Goal: Information Seeking & Learning: Learn about a topic

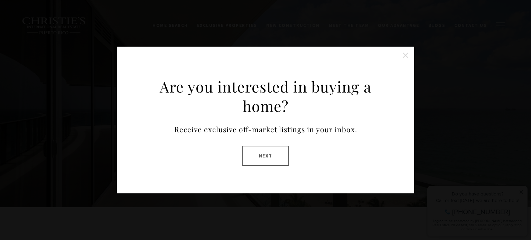
click at [272, 151] on button "Next" at bounding box center [265, 156] width 47 height 20
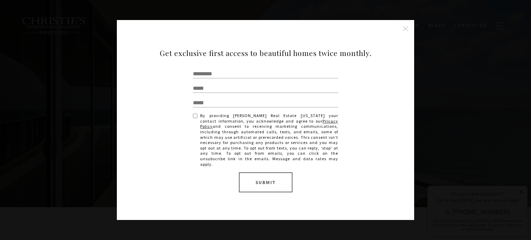
click at [276, 179] on button "Submit" at bounding box center [266, 182] width 54 height 20
click at [406, 28] on button "Close this option" at bounding box center [405, 29] width 14 height 14
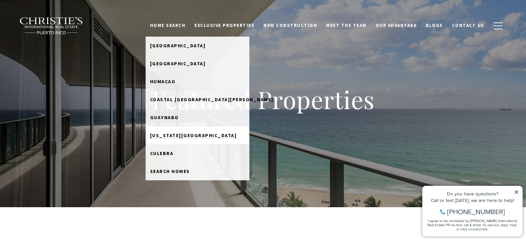
click at [206, 134] on span "[US_STATE][GEOGRAPHIC_DATA][PERSON_NAME]" at bounding box center [193, 135] width 87 height 6
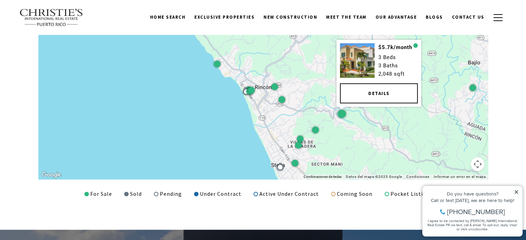
scroll to position [887, 0]
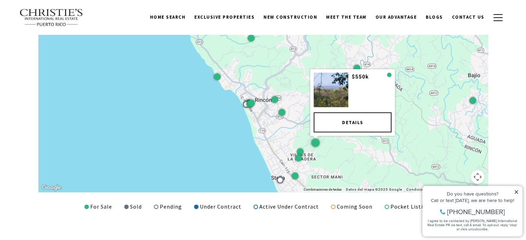
click at [316, 142] on div at bounding box center [315, 143] width 8 height 8
click at [316, 141] on div at bounding box center [315, 143] width 8 height 8
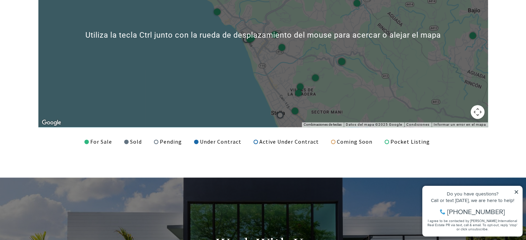
scroll to position [968, 0]
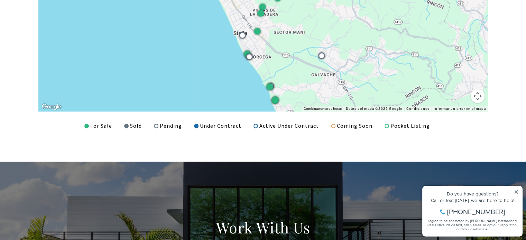
drag, startPoint x: 406, startPoint y: 95, endPoint x: 369, endPoint y: 30, distance: 74.8
click at [369, 30] on div at bounding box center [262, 19] width 449 height 185
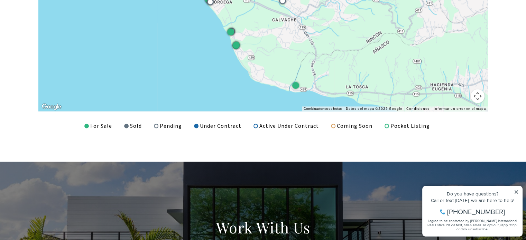
drag, startPoint x: 395, startPoint y: 82, endPoint x: 353, endPoint y: 24, distance: 72.0
click at [353, 24] on div at bounding box center [262, 19] width 449 height 185
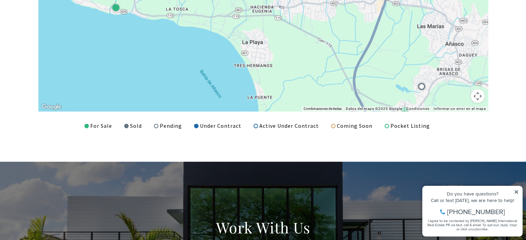
drag, startPoint x: 443, startPoint y: 76, endPoint x: 261, endPoint y: -2, distance: 198.2
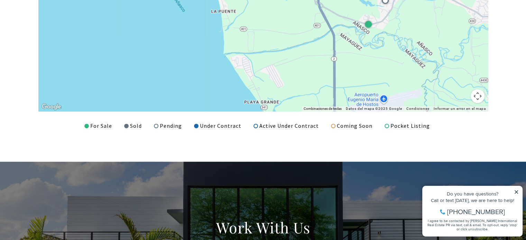
drag, startPoint x: 376, startPoint y: 71, endPoint x: 364, endPoint y: 17, distance: 55.2
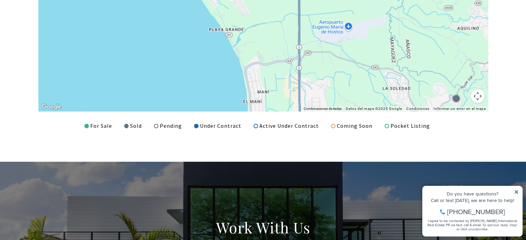
drag, startPoint x: 379, startPoint y: 87, endPoint x: 345, endPoint y: 1, distance: 92.5
click at [345, 1] on div at bounding box center [262, 19] width 449 height 185
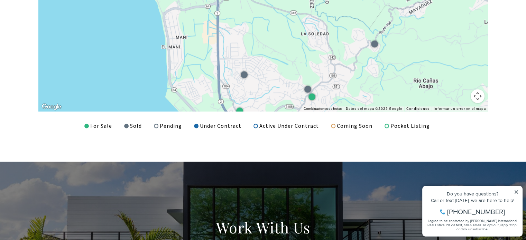
drag, startPoint x: 457, startPoint y: 74, endPoint x: 374, endPoint y: 19, distance: 99.4
click at [374, 19] on div at bounding box center [262, 19] width 449 height 185
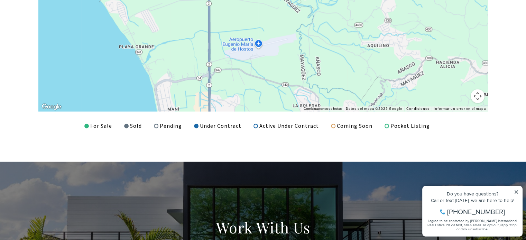
drag, startPoint x: 400, startPoint y: 49, endPoint x: 391, endPoint y: 114, distance: 64.9
click at [392, 115] on div "LISTINGS & SALES ← Mover a la izquierda → Mover a la derecha ↑ Mover hacia arri…" at bounding box center [263, 15] width 484 height 232
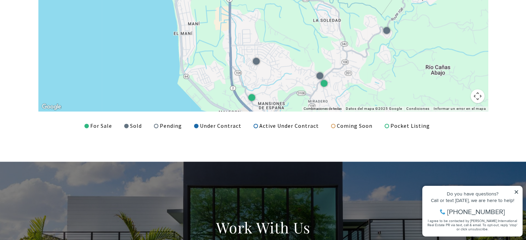
drag, startPoint x: 348, startPoint y: 89, endPoint x: 370, endPoint y: 13, distance: 78.5
click at [370, 13] on div at bounding box center [262, 19] width 449 height 185
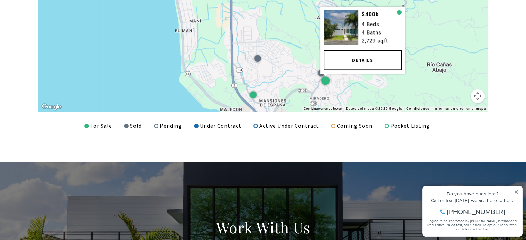
click at [327, 81] on div at bounding box center [325, 80] width 8 height 8
click at [325, 80] on div at bounding box center [325, 80] width 8 height 8
click at [355, 58] on link "Details" at bounding box center [362, 60] width 78 height 20
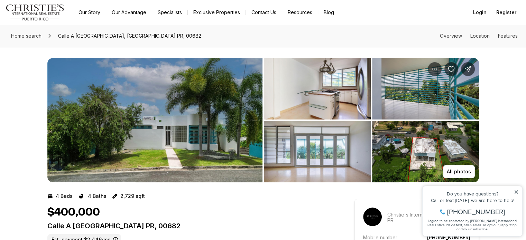
scroll to position [35, 0]
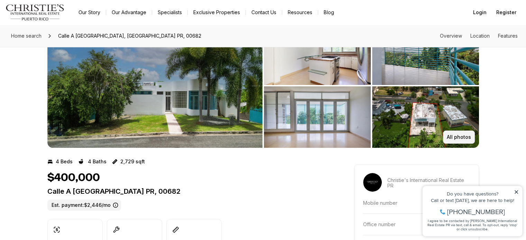
click at [461, 136] on p "All photos" at bounding box center [459, 137] width 24 height 6
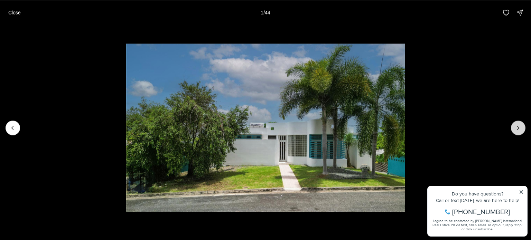
click at [516, 131] on icon "Next slide" at bounding box center [518, 127] width 7 height 7
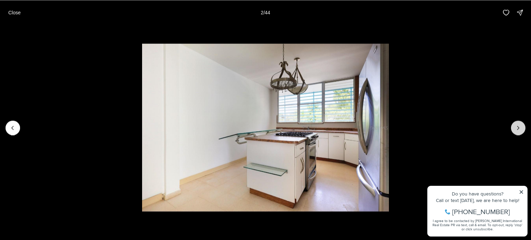
click at [516, 131] on icon "Next slide" at bounding box center [518, 127] width 7 height 7
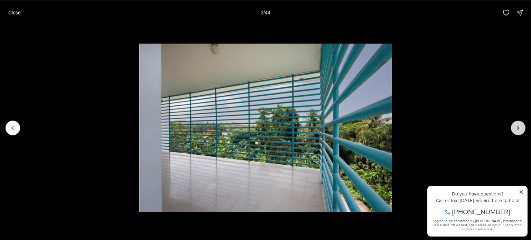
click at [516, 131] on icon "Next slide" at bounding box center [518, 127] width 7 height 7
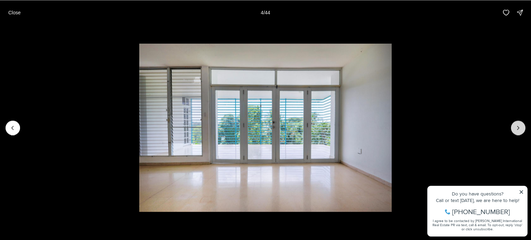
click at [516, 131] on icon "Next slide" at bounding box center [518, 127] width 7 height 7
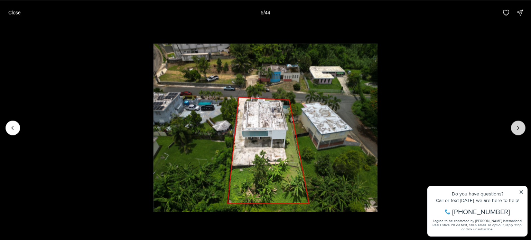
click at [516, 131] on icon "Next slide" at bounding box center [518, 127] width 7 height 7
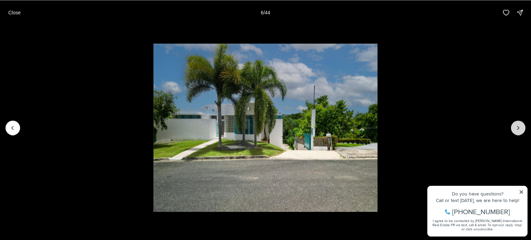
click at [516, 131] on icon "Next slide" at bounding box center [518, 127] width 7 height 7
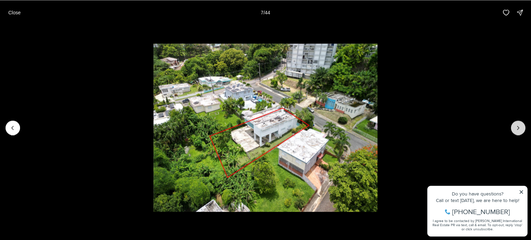
click at [516, 131] on icon "Next slide" at bounding box center [518, 127] width 7 height 7
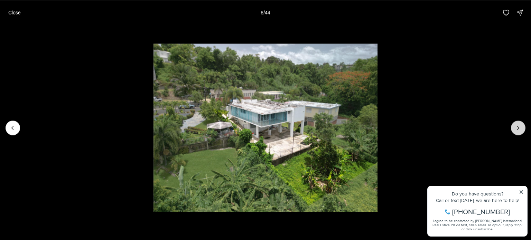
click at [516, 131] on icon "Next slide" at bounding box center [518, 127] width 7 height 7
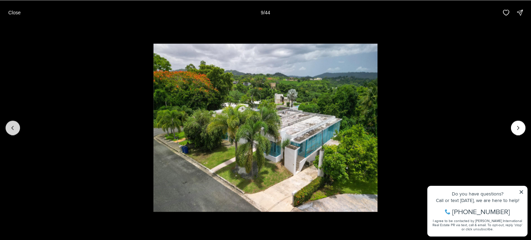
click at [12, 125] on icon "Previous slide" at bounding box center [12, 127] width 7 height 7
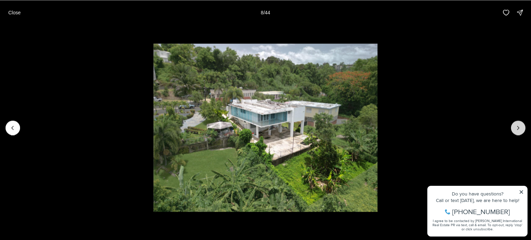
click at [519, 124] on icon "Next slide" at bounding box center [518, 127] width 7 height 7
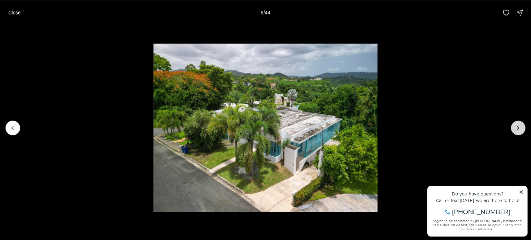
click at [519, 124] on icon "Next slide" at bounding box center [518, 127] width 7 height 7
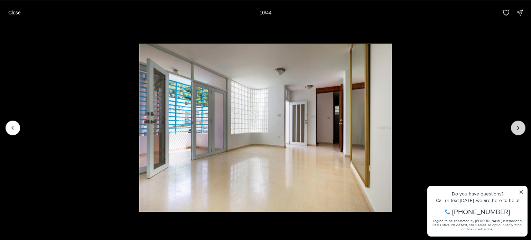
click at [518, 124] on button "Next slide" at bounding box center [518, 128] width 15 height 15
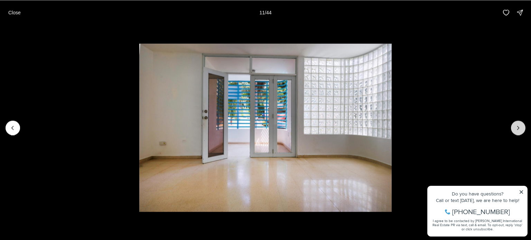
click at [518, 124] on button "Next slide" at bounding box center [518, 128] width 15 height 15
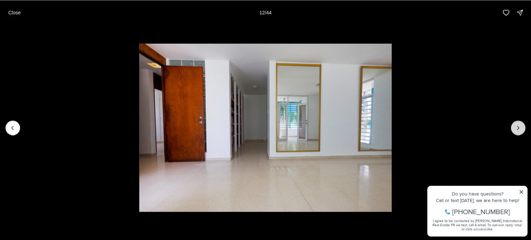
click at [518, 124] on button "Next slide" at bounding box center [518, 128] width 15 height 15
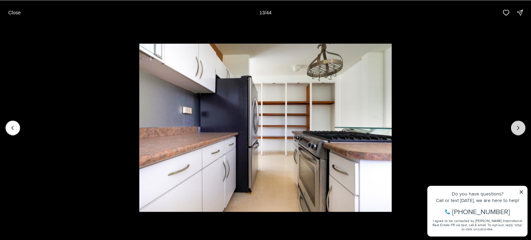
click at [518, 124] on button "Next slide" at bounding box center [518, 128] width 15 height 15
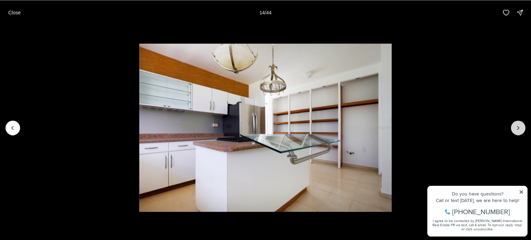
click at [518, 124] on button "Next slide" at bounding box center [518, 128] width 15 height 15
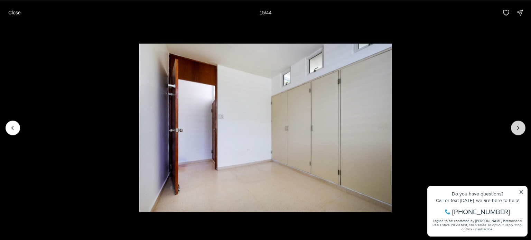
click at [518, 124] on button "Next slide" at bounding box center [518, 128] width 15 height 15
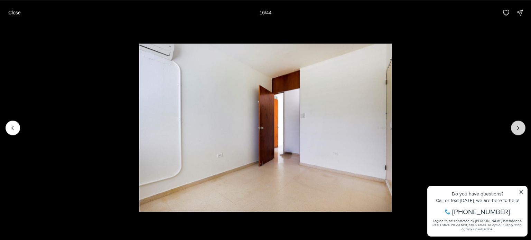
click at [518, 124] on button "Next slide" at bounding box center [518, 128] width 15 height 15
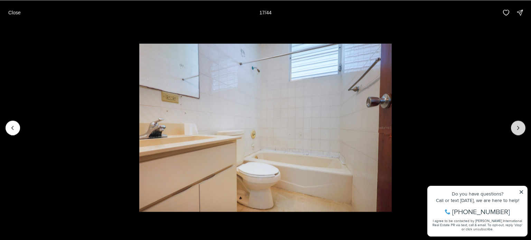
click at [518, 124] on button "Next slide" at bounding box center [518, 128] width 15 height 15
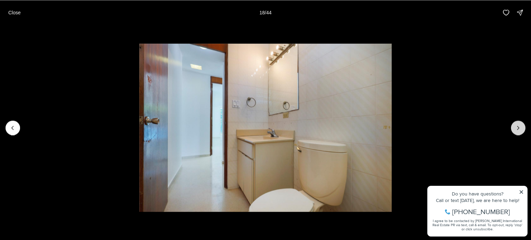
click at [518, 124] on button "Next slide" at bounding box center [518, 128] width 15 height 15
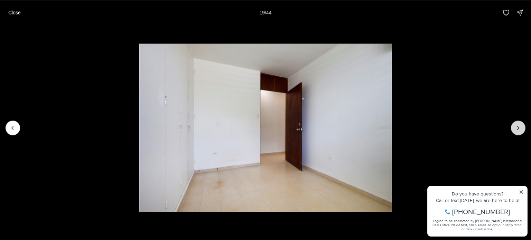
click at [518, 124] on button "Next slide" at bounding box center [518, 128] width 15 height 15
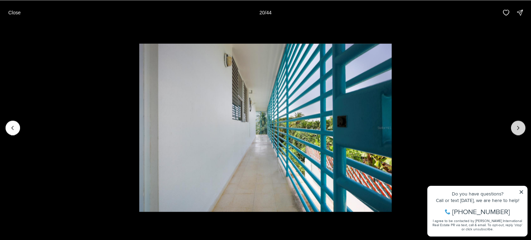
click at [518, 124] on button "Next slide" at bounding box center [518, 128] width 15 height 15
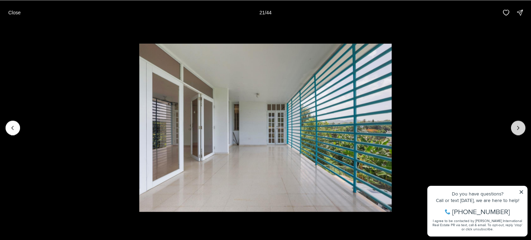
click at [513, 124] on button "Next slide" at bounding box center [518, 128] width 15 height 15
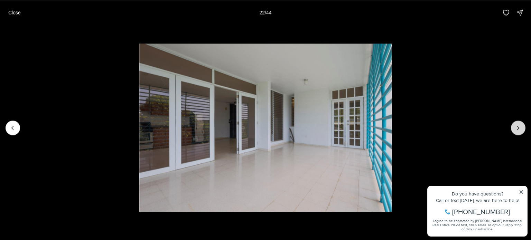
click at [513, 124] on button "Next slide" at bounding box center [518, 128] width 15 height 15
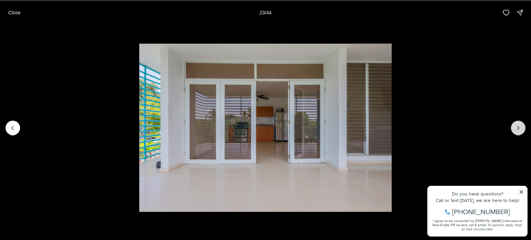
click at [513, 124] on button "Next slide" at bounding box center [518, 128] width 15 height 15
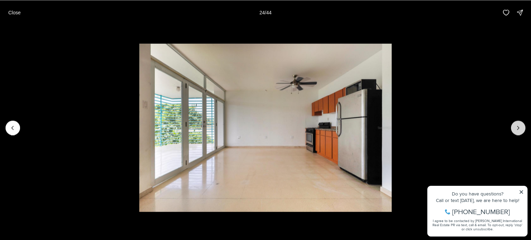
click at [513, 124] on button "Next slide" at bounding box center [518, 128] width 15 height 15
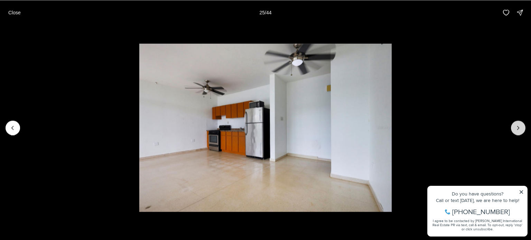
click at [513, 124] on button "Next slide" at bounding box center [518, 128] width 15 height 15
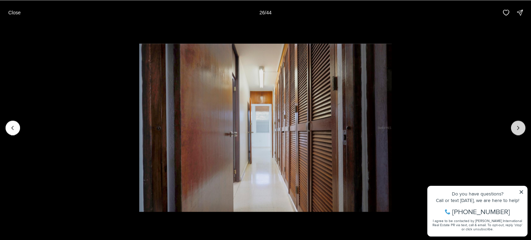
click at [513, 124] on button "Next slide" at bounding box center [518, 128] width 15 height 15
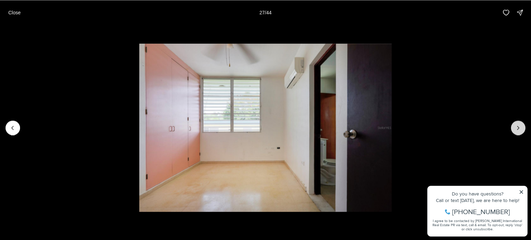
click at [513, 124] on button "Next slide" at bounding box center [518, 128] width 15 height 15
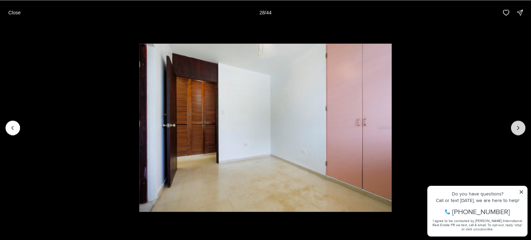
click at [513, 124] on button "Next slide" at bounding box center [518, 128] width 15 height 15
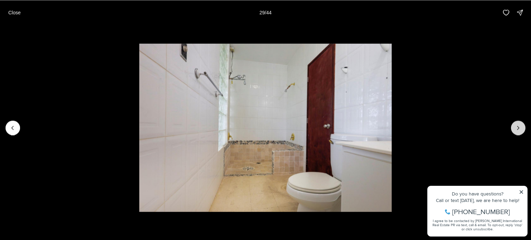
click at [513, 124] on button "Next slide" at bounding box center [518, 128] width 15 height 15
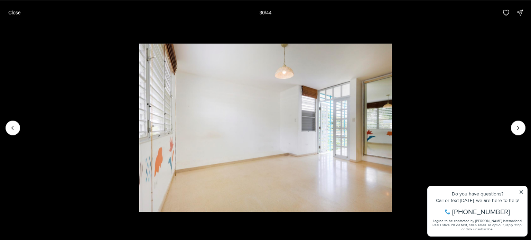
click at [521, 189] on li "30 of 44" at bounding box center [265, 128] width 531 height 206
click at [522, 191] on li "30 of 44" at bounding box center [265, 128] width 531 height 206
click at [517, 125] on icon "Next slide" at bounding box center [518, 127] width 7 height 7
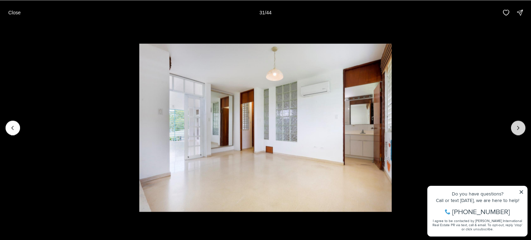
click at [516, 129] on icon "Next slide" at bounding box center [518, 127] width 7 height 7
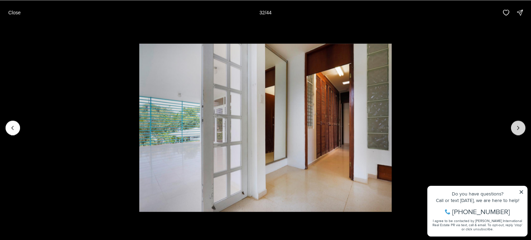
click at [516, 131] on icon "Next slide" at bounding box center [518, 127] width 7 height 7
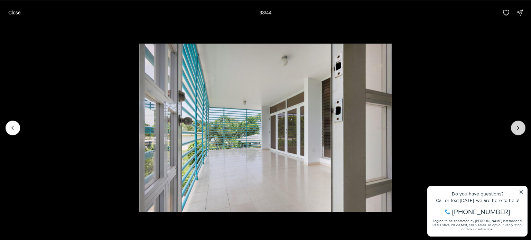
click at [516, 131] on icon "Next slide" at bounding box center [518, 127] width 7 height 7
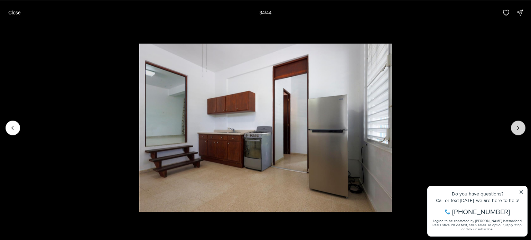
click at [516, 131] on icon "Next slide" at bounding box center [518, 127] width 7 height 7
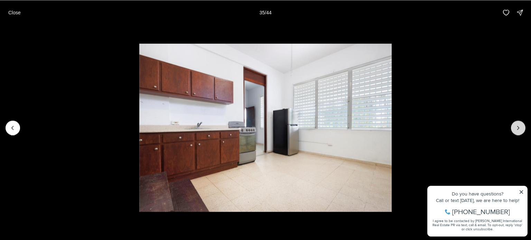
click at [516, 131] on icon "Next slide" at bounding box center [518, 127] width 7 height 7
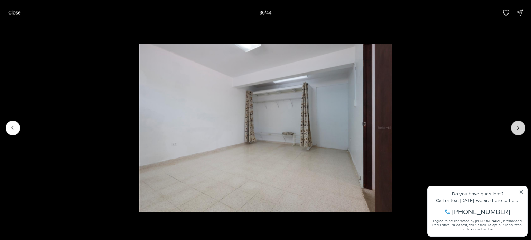
click at [516, 131] on icon "Next slide" at bounding box center [518, 127] width 7 height 7
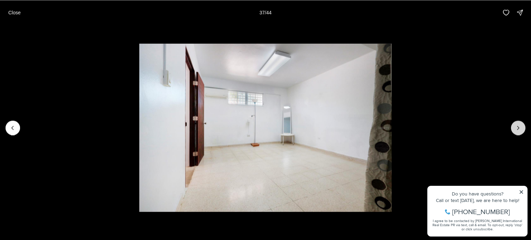
click at [516, 131] on icon "Next slide" at bounding box center [518, 127] width 7 height 7
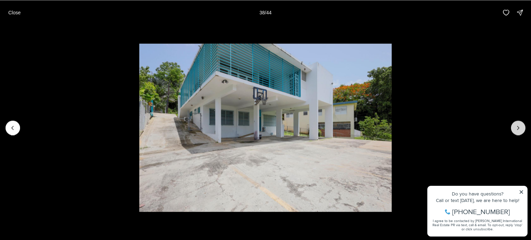
click at [521, 127] on icon "Next slide" at bounding box center [518, 127] width 7 height 7
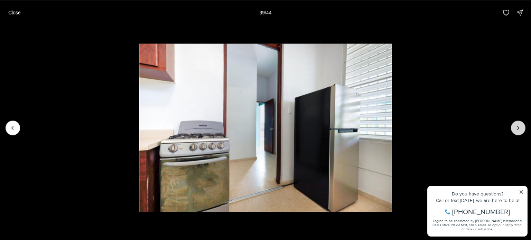
click at [521, 127] on icon "Next slide" at bounding box center [518, 127] width 7 height 7
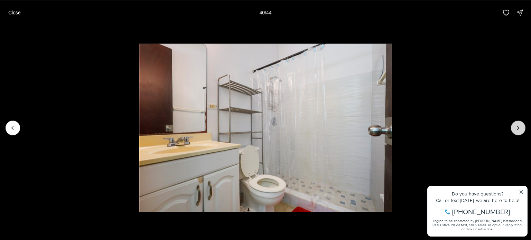
click at [521, 127] on icon "Next slide" at bounding box center [518, 127] width 7 height 7
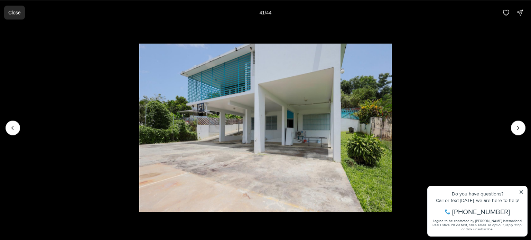
click at [19, 12] on p "Close" at bounding box center [14, 13] width 12 height 6
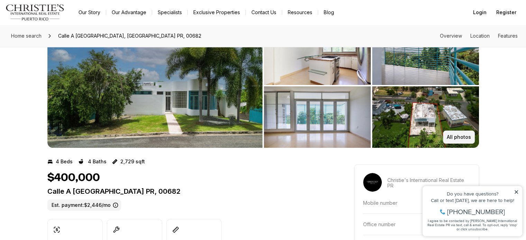
click at [466, 133] on button "All photos" at bounding box center [459, 137] width 32 height 13
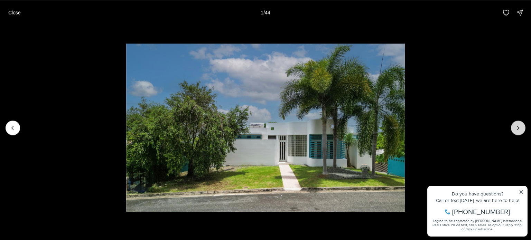
click at [521, 130] on icon "Next slide" at bounding box center [518, 127] width 7 height 7
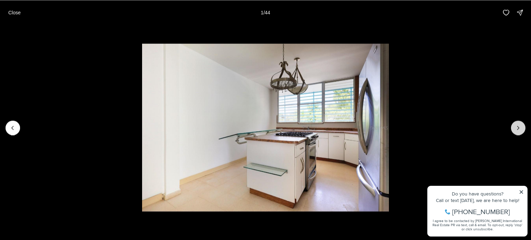
click at [521, 130] on icon "Next slide" at bounding box center [518, 127] width 7 height 7
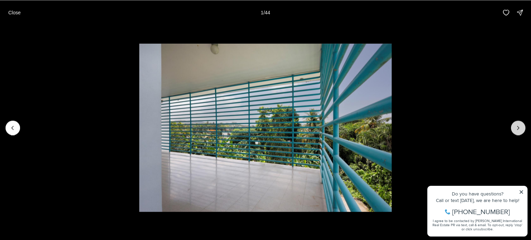
click at [521, 130] on icon "Next slide" at bounding box center [518, 127] width 7 height 7
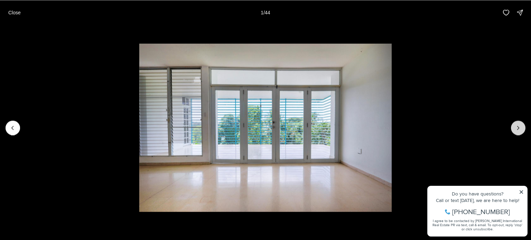
click at [521, 130] on icon "Next slide" at bounding box center [518, 127] width 7 height 7
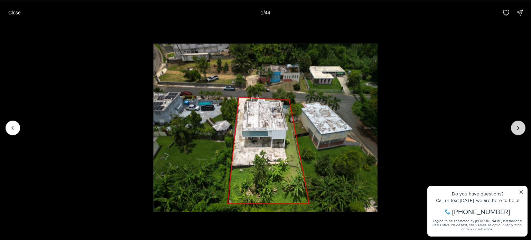
click at [521, 130] on icon "Next slide" at bounding box center [518, 127] width 7 height 7
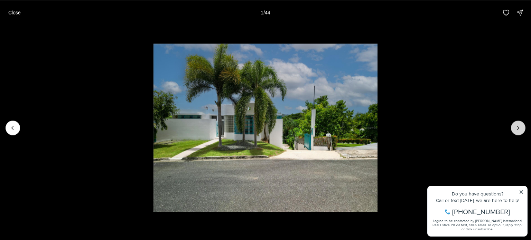
click at [521, 130] on icon "Next slide" at bounding box center [518, 127] width 7 height 7
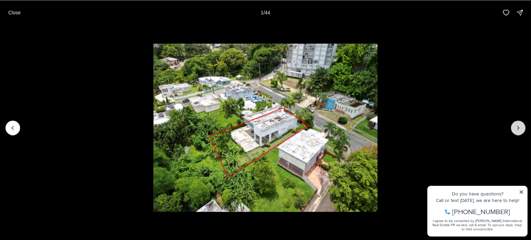
click at [521, 130] on icon "Next slide" at bounding box center [518, 127] width 7 height 7
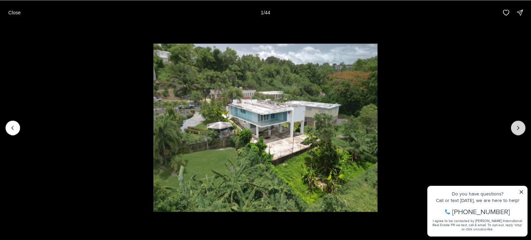
click at [521, 130] on icon "Next slide" at bounding box center [518, 127] width 7 height 7
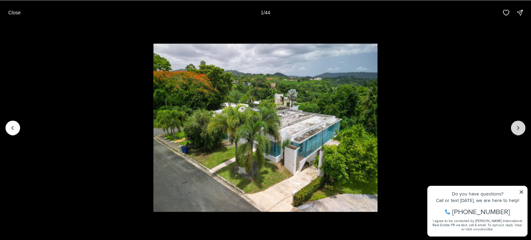
click at [521, 130] on icon "Next slide" at bounding box center [518, 127] width 7 height 7
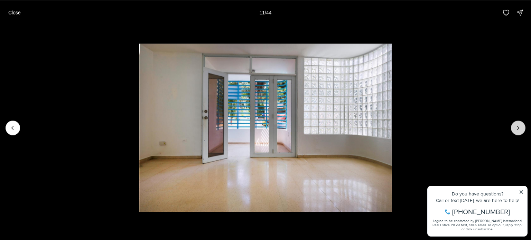
click at [521, 130] on icon "Next slide" at bounding box center [518, 127] width 7 height 7
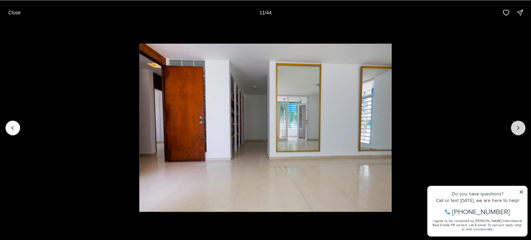
click at [521, 130] on icon "Next slide" at bounding box center [518, 127] width 7 height 7
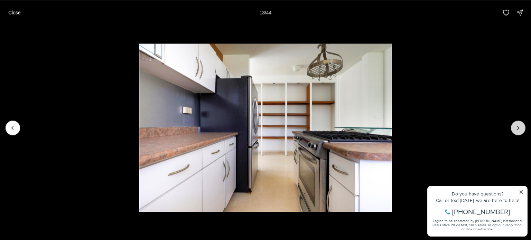
click at [521, 130] on icon "Next slide" at bounding box center [518, 127] width 7 height 7
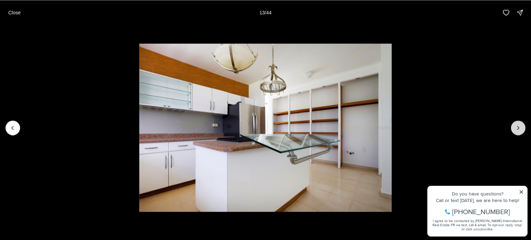
click at [521, 130] on icon "Next slide" at bounding box center [518, 127] width 7 height 7
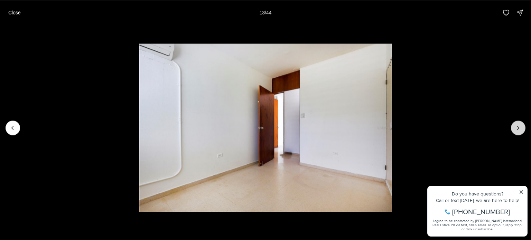
click at [521, 130] on icon "Next slide" at bounding box center [518, 127] width 7 height 7
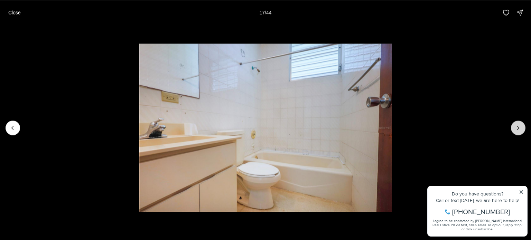
click at [521, 130] on icon "Next slide" at bounding box center [518, 127] width 7 height 7
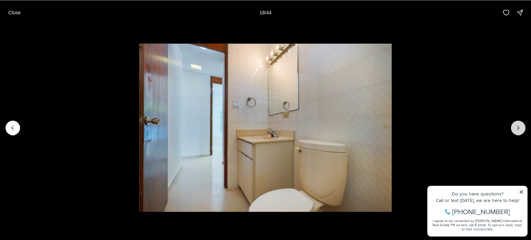
click at [521, 130] on icon "Next slide" at bounding box center [518, 127] width 7 height 7
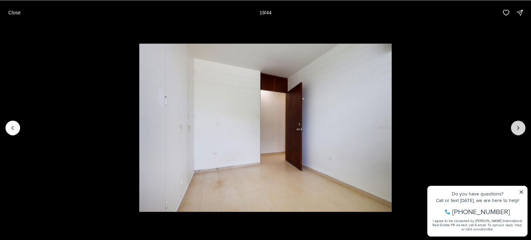
click at [521, 130] on icon "Next slide" at bounding box center [518, 127] width 7 height 7
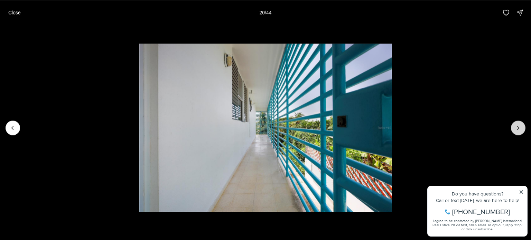
click at [521, 130] on icon "Next slide" at bounding box center [518, 127] width 7 height 7
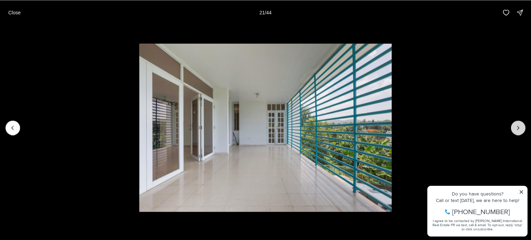
click at [521, 130] on icon "Next slide" at bounding box center [518, 127] width 7 height 7
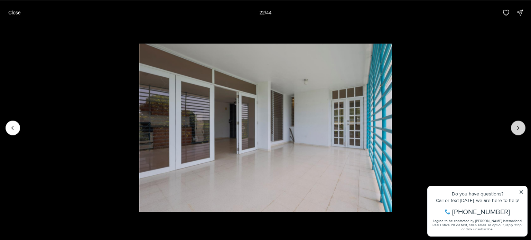
click at [521, 130] on icon "Next slide" at bounding box center [518, 127] width 7 height 7
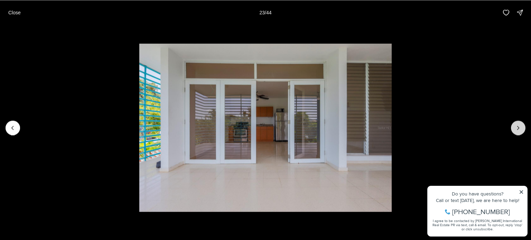
click at [521, 130] on icon "Next slide" at bounding box center [518, 127] width 7 height 7
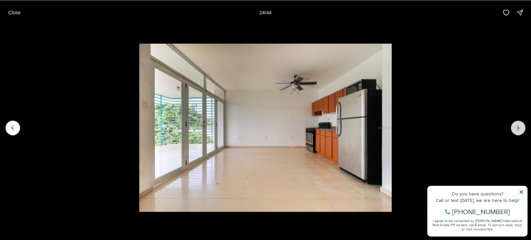
click at [521, 130] on icon "Next slide" at bounding box center [518, 127] width 7 height 7
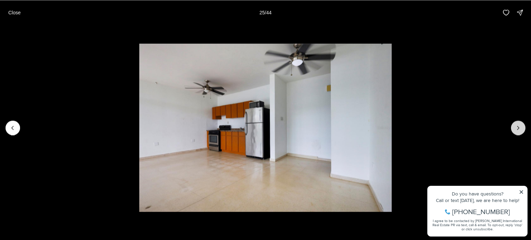
click at [521, 130] on icon "Next slide" at bounding box center [518, 127] width 7 height 7
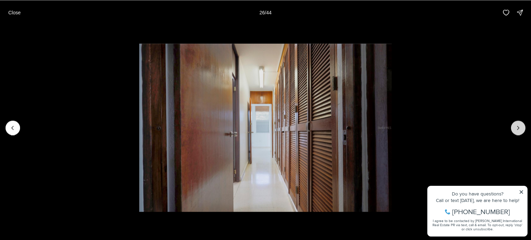
click at [521, 130] on icon "Next slide" at bounding box center [518, 127] width 7 height 7
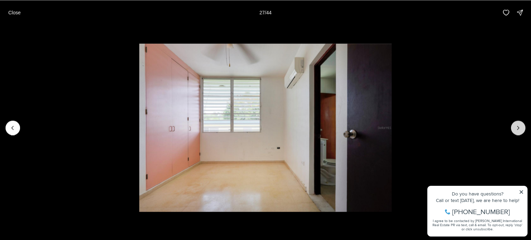
click at [521, 130] on icon "Next slide" at bounding box center [518, 127] width 7 height 7
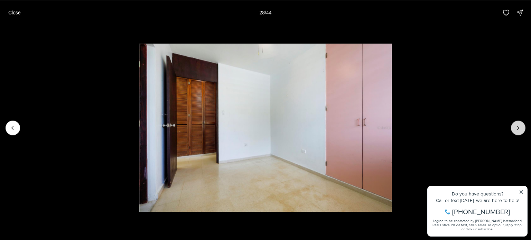
click at [521, 130] on icon "Next slide" at bounding box center [518, 127] width 7 height 7
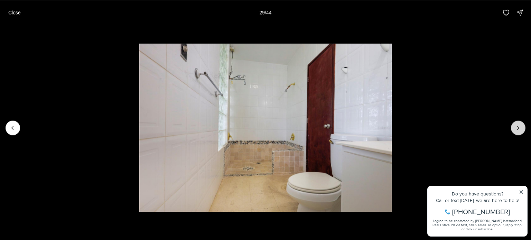
click at [521, 130] on icon "Next slide" at bounding box center [518, 127] width 7 height 7
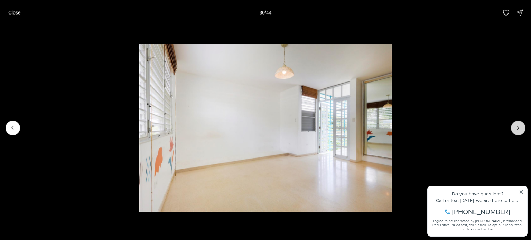
click at [521, 130] on icon "Next slide" at bounding box center [518, 127] width 7 height 7
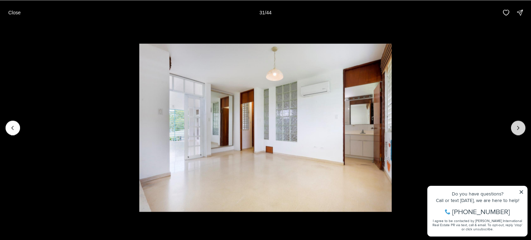
click at [521, 130] on icon "Next slide" at bounding box center [518, 127] width 7 height 7
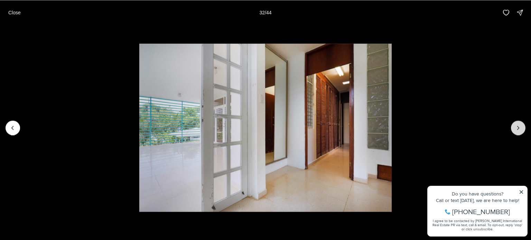
click at [521, 130] on icon "Next slide" at bounding box center [518, 127] width 7 height 7
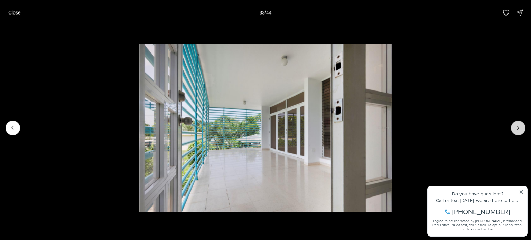
click at [521, 130] on icon "Next slide" at bounding box center [518, 127] width 7 height 7
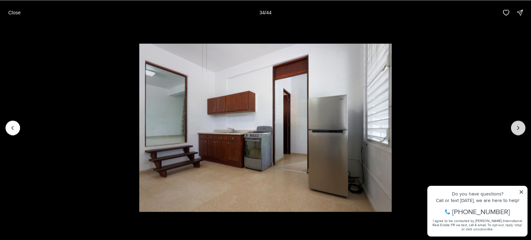
click at [521, 130] on icon "Next slide" at bounding box center [518, 127] width 7 height 7
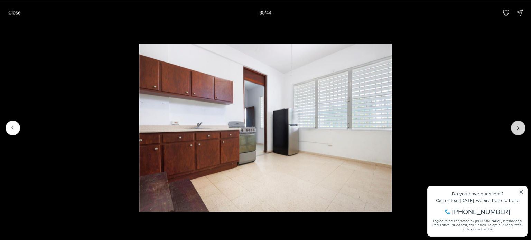
click at [521, 130] on icon "Next slide" at bounding box center [518, 127] width 7 height 7
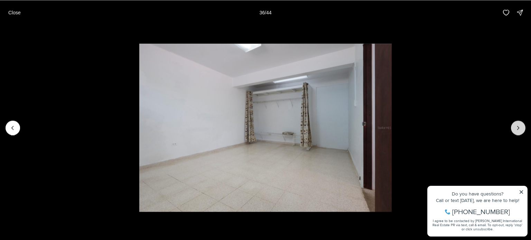
click at [521, 130] on icon "Next slide" at bounding box center [518, 127] width 7 height 7
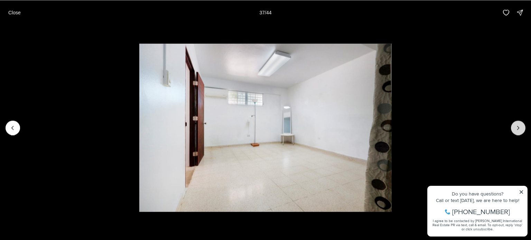
click at [521, 130] on icon "Next slide" at bounding box center [518, 127] width 7 height 7
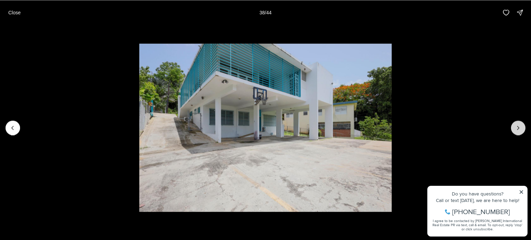
click at [521, 130] on icon "Next slide" at bounding box center [518, 127] width 7 height 7
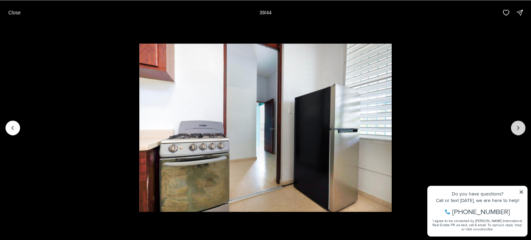
click at [521, 130] on icon "Next slide" at bounding box center [518, 127] width 7 height 7
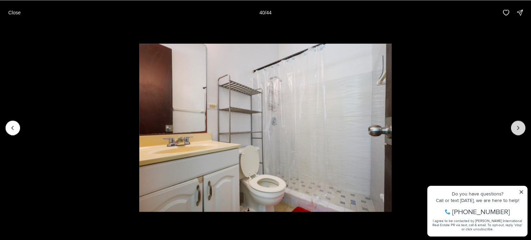
click at [521, 130] on icon "Next slide" at bounding box center [518, 127] width 7 height 7
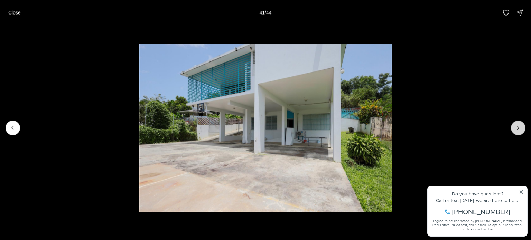
click at [519, 122] on button "Next slide" at bounding box center [518, 128] width 15 height 15
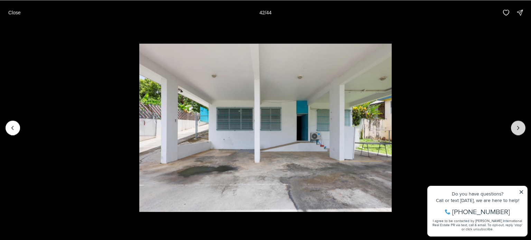
click at [519, 132] on button "Next slide" at bounding box center [518, 128] width 15 height 15
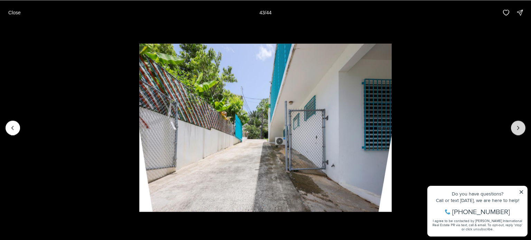
click at [519, 132] on button "Next slide" at bounding box center [518, 128] width 15 height 15
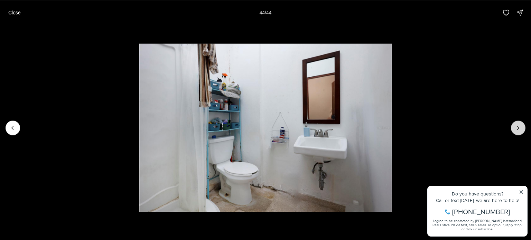
click at [519, 132] on div at bounding box center [518, 128] width 15 height 15
click at [519, 126] on div at bounding box center [518, 128] width 15 height 15
click at [519, 125] on div at bounding box center [518, 128] width 15 height 15
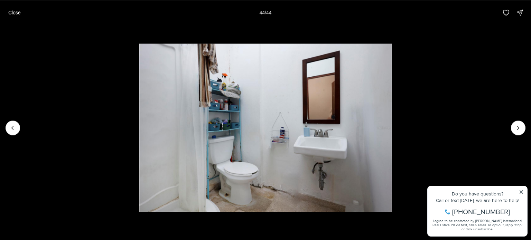
click at [519, 125] on div at bounding box center [518, 128] width 15 height 15
click at [16, 13] on p "Close" at bounding box center [14, 13] width 12 height 6
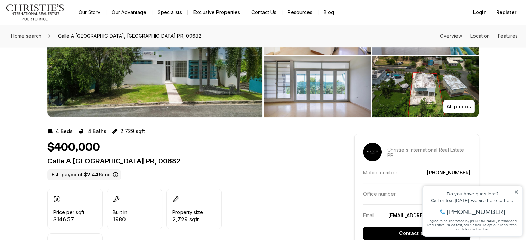
scroll to position [0, 0]
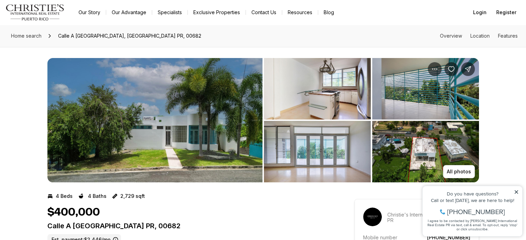
click at [157, 156] on img "View image gallery" at bounding box center [154, 120] width 215 height 124
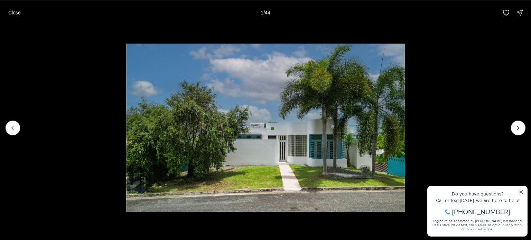
click at [241, 171] on img "1 of 44" at bounding box center [265, 128] width 279 height 168
click at [263, 157] on img "1 of 44" at bounding box center [265, 128] width 279 height 168
click at [520, 127] on icon "Next slide" at bounding box center [518, 127] width 7 height 7
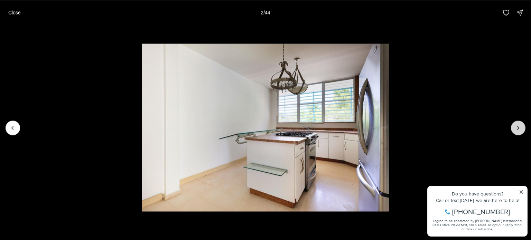
click at [511, 125] on button "Next slide" at bounding box center [518, 128] width 15 height 15
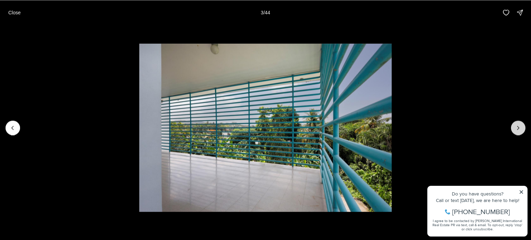
click at [511, 125] on button "Next slide" at bounding box center [518, 128] width 15 height 15
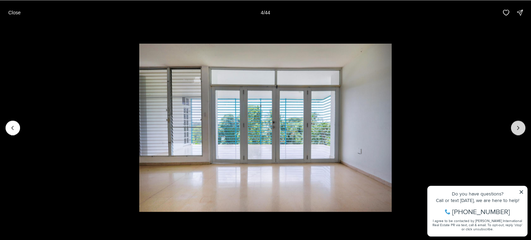
click at [523, 126] on button "Next slide" at bounding box center [518, 128] width 15 height 15
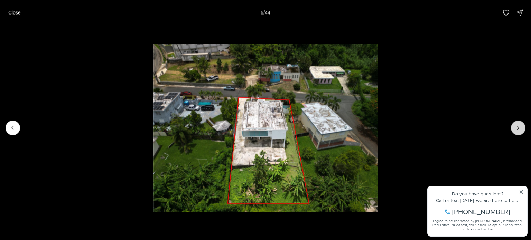
click at [519, 128] on icon "Next slide" at bounding box center [518, 127] width 7 height 7
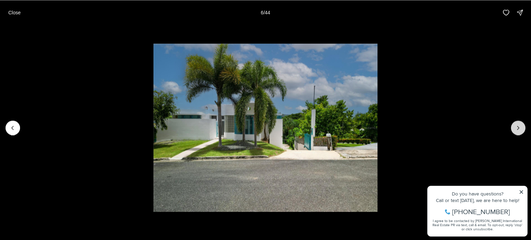
click at [519, 128] on icon "Next slide" at bounding box center [518, 127] width 7 height 7
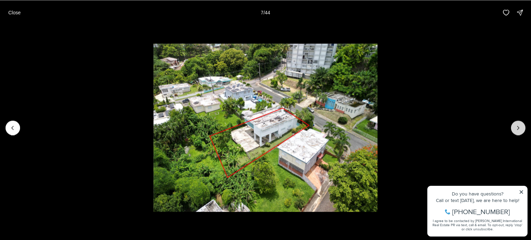
click at [519, 128] on icon "Next slide" at bounding box center [518, 127] width 7 height 7
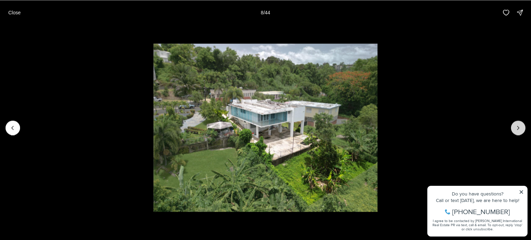
click at [519, 128] on icon "Next slide" at bounding box center [518, 127] width 7 height 7
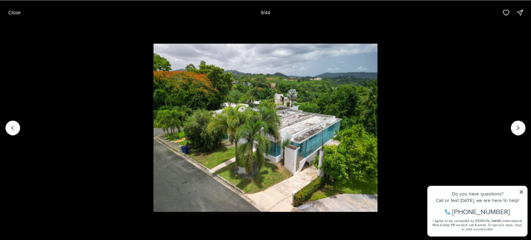
click at [520, 119] on li "9 of 44" at bounding box center [265, 128] width 531 height 206
click at [517, 128] on icon "Next slide" at bounding box center [518, 127] width 7 height 7
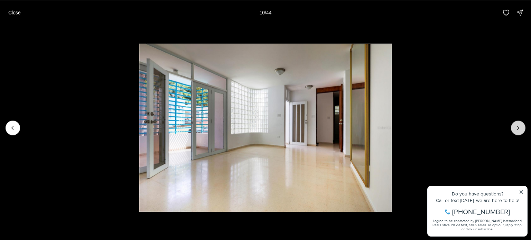
click at [517, 127] on icon "Next slide" at bounding box center [518, 127] width 7 height 7
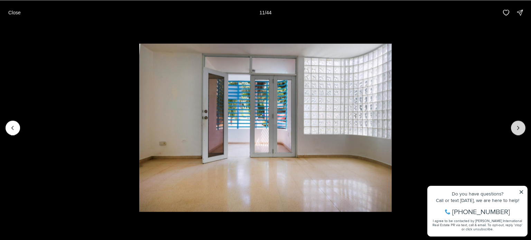
click at [517, 127] on icon "Next slide" at bounding box center [518, 127] width 7 height 7
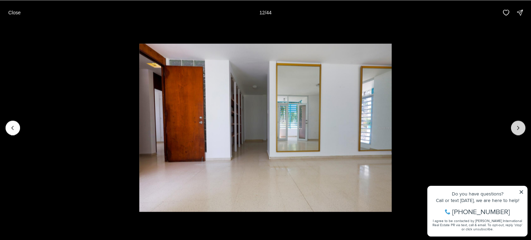
click at [517, 127] on icon "Next slide" at bounding box center [518, 127] width 7 height 7
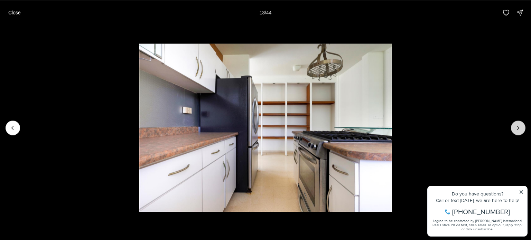
click at [517, 127] on icon "Next slide" at bounding box center [518, 127] width 7 height 7
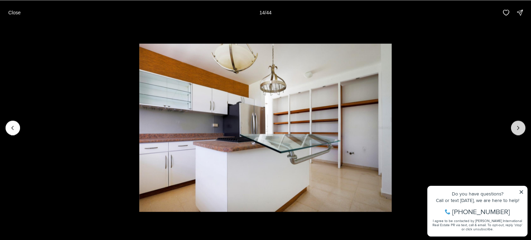
click at [517, 127] on icon "Next slide" at bounding box center [518, 127] width 7 height 7
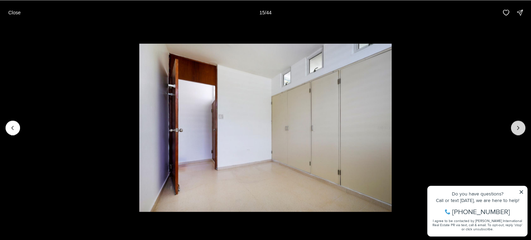
click at [518, 123] on button "Next slide" at bounding box center [518, 128] width 15 height 15
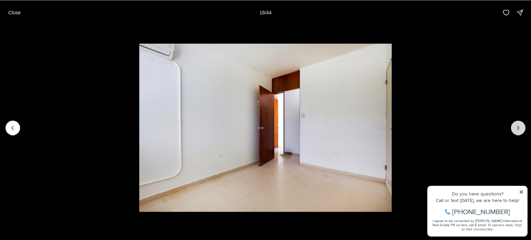
click at [518, 123] on button "Next slide" at bounding box center [518, 128] width 15 height 15
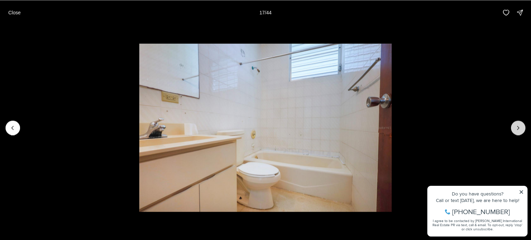
click at [518, 123] on button "Next slide" at bounding box center [518, 128] width 15 height 15
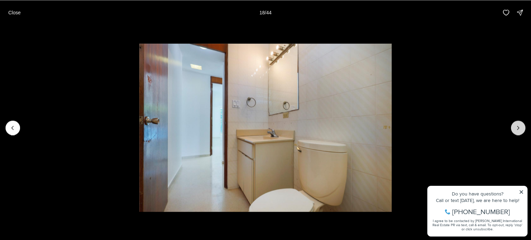
click at [518, 123] on button "Next slide" at bounding box center [518, 128] width 15 height 15
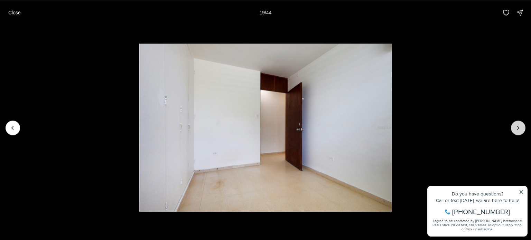
click at [518, 123] on button "Next slide" at bounding box center [518, 128] width 15 height 15
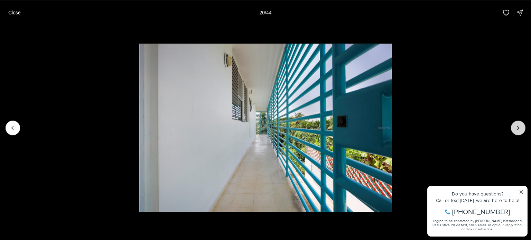
click at [518, 123] on button "Next slide" at bounding box center [518, 128] width 15 height 15
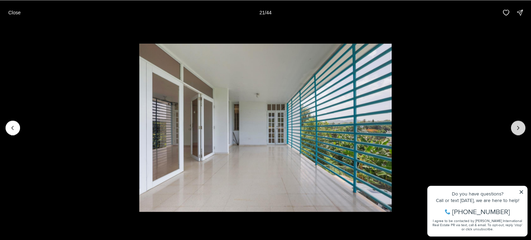
click at [518, 123] on button "Next slide" at bounding box center [518, 128] width 15 height 15
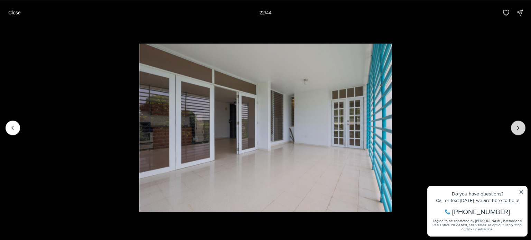
click at [518, 123] on button "Next slide" at bounding box center [518, 128] width 15 height 15
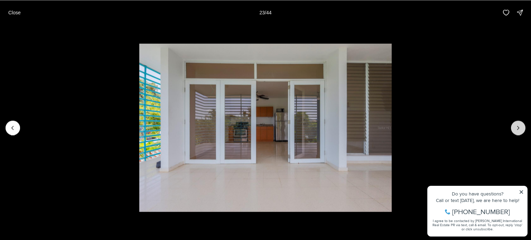
click at [518, 123] on button "Next slide" at bounding box center [518, 128] width 15 height 15
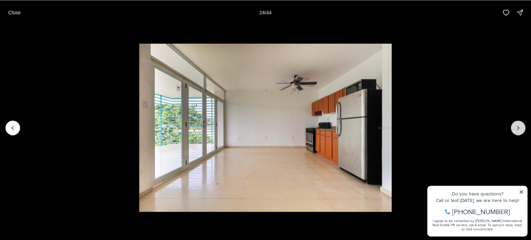
click at [518, 123] on button "Next slide" at bounding box center [518, 128] width 15 height 15
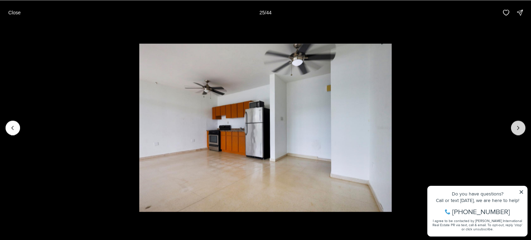
click at [518, 123] on button "Next slide" at bounding box center [518, 128] width 15 height 15
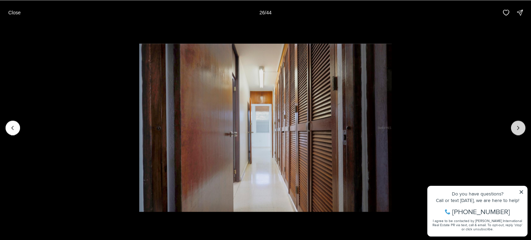
click at [518, 123] on button "Next slide" at bounding box center [518, 128] width 15 height 15
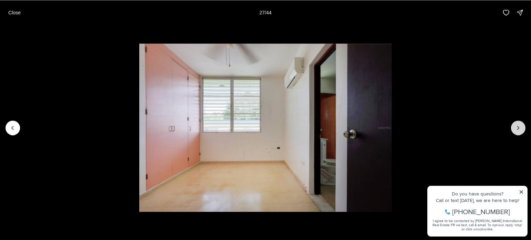
click at [522, 127] on button "Next slide" at bounding box center [518, 128] width 15 height 15
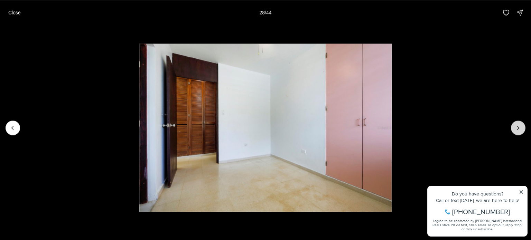
click at [518, 129] on icon "Next slide" at bounding box center [518, 127] width 7 height 7
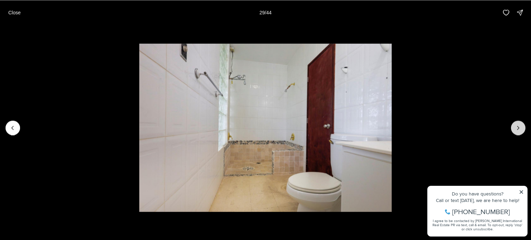
click at [518, 129] on icon "Next slide" at bounding box center [518, 127] width 7 height 7
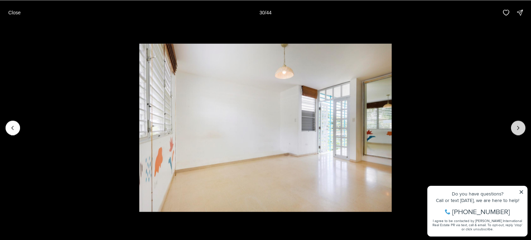
click at [518, 129] on icon "Next slide" at bounding box center [518, 127] width 7 height 7
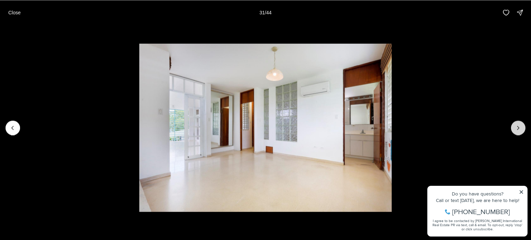
click at [518, 129] on icon "Next slide" at bounding box center [518, 127] width 7 height 7
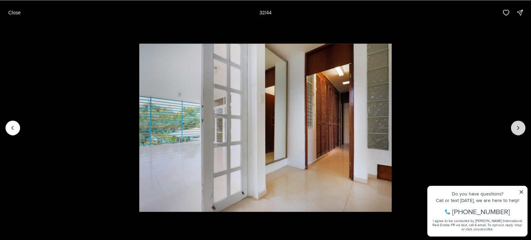
click at [520, 132] on button "Next slide" at bounding box center [518, 128] width 15 height 15
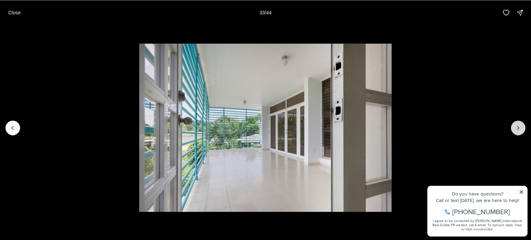
click at [520, 132] on button "Next slide" at bounding box center [518, 128] width 15 height 15
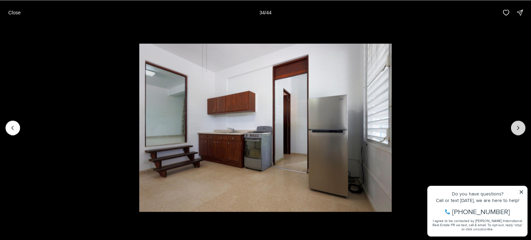
click at [520, 132] on button "Next slide" at bounding box center [518, 128] width 15 height 15
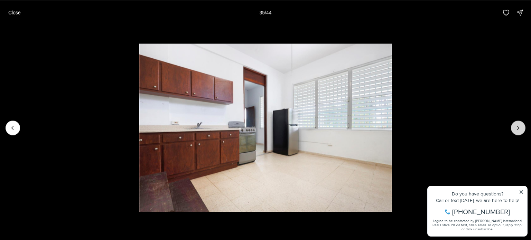
click at [520, 132] on button "Next slide" at bounding box center [518, 128] width 15 height 15
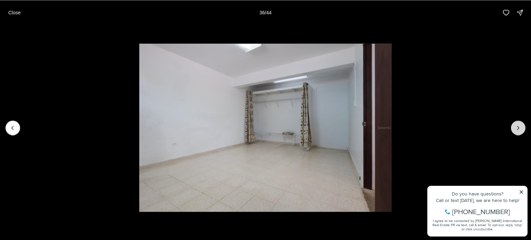
click at [520, 132] on button "Next slide" at bounding box center [518, 128] width 15 height 15
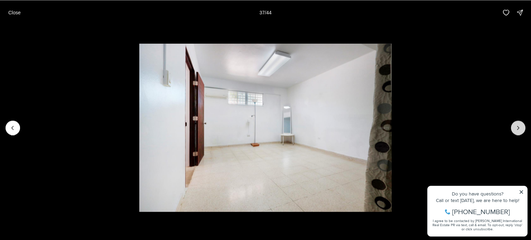
click at [520, 132] on button "Next slide" at bounding box center [518, 128] width 15 height 15
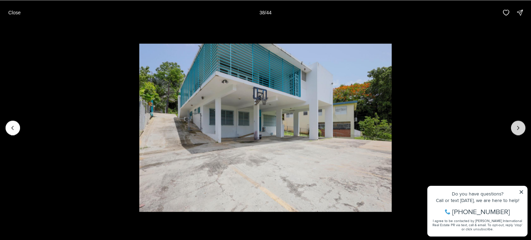
click at [520, 132] on button "Next slide" at bounding box center [518, 128] width 15 height 15
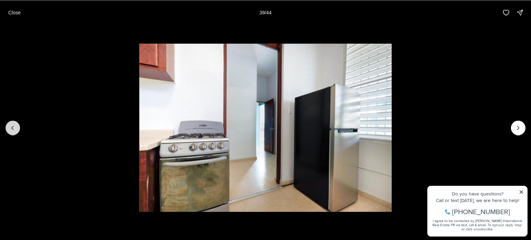
click at [14, 129] on icon "Previous slide" at bounding box center [12, 127] width 7 height 7
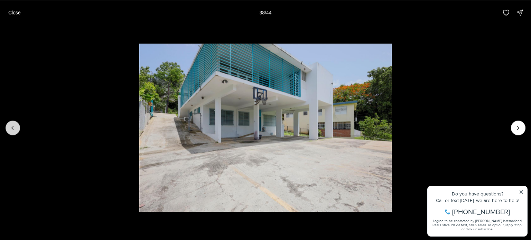
click at [15, 129] on icon "Previous slide" at bounding box center [12, 127] width 7 height 7
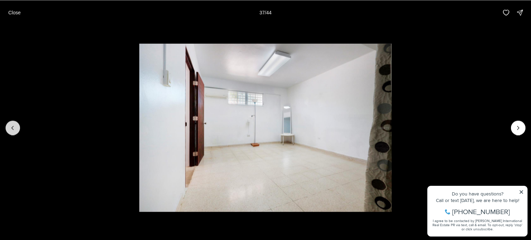
click at [15, 129] on icon "Previous slide" at bounding box center [12, 127] width 7 height 7
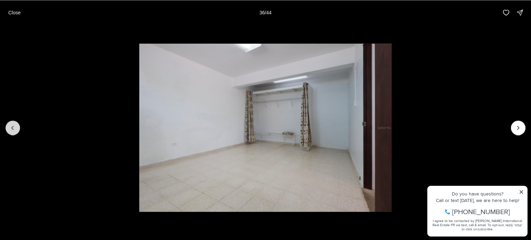
click at [15, 129] on icon "Previous slide" at bounding box center [12, 127] width 7 height 7
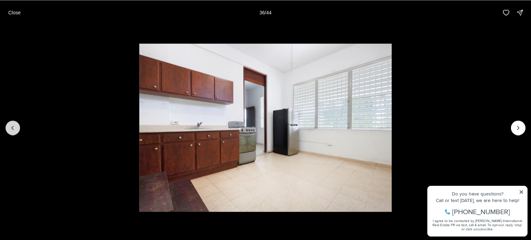
click at [15, 129] on icon "Previous slide" at bounding box center [12, 127] width 7 height 7
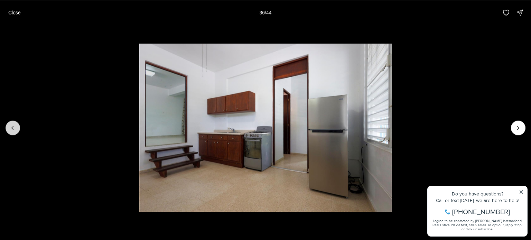
click at [16, 128] on icon "Previous slide" at bounding box center [12, 127] width 7 height 7
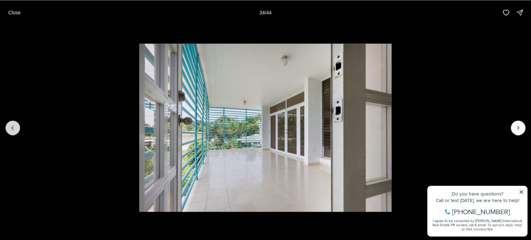
click at [16, 128] on icon "Previous slide" at bounding box center [12, 127] width 7 height 7
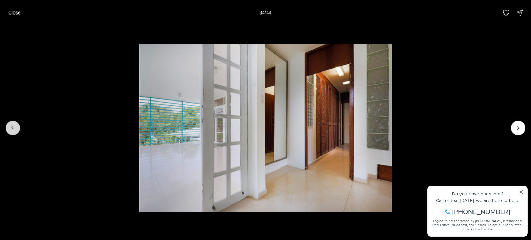
click at [16, 128] on icon "Previous slide" at bounding box center [12, 127] width 7 height 7
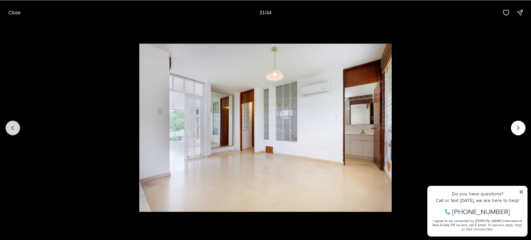
click at [16, 128] on icon "Previous slide" at bounding box center [12, 127] width 7 height 7
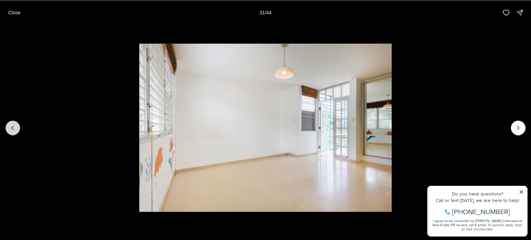
click at [16, 128] on icon "Previous slide" at bounding box center [12, 127] width 7 height 7
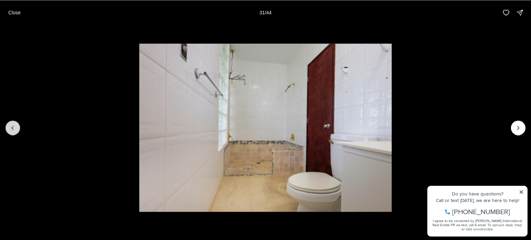
click at [16, 128] on icon "Previous slide" at bounding box center [12, 127] width 7 height 7
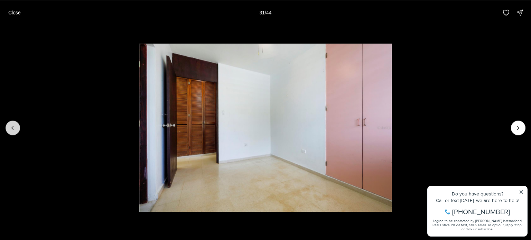
click at [16, 128] on icon "Previous slide" at bounding box center [12, 127] width 7 height 7
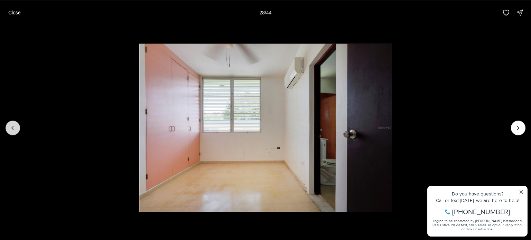
click at [16, 128] on icon "Previous slide" at bounding box center [12, 127] width 7 height 7
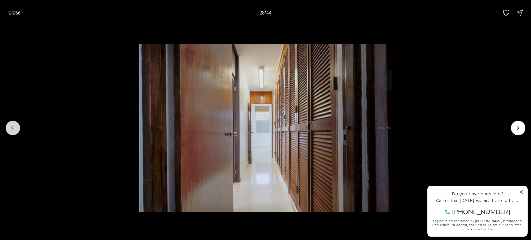
click at [16, 128] on icon "Previous slide" at bounding box center [12, 127] width 7 height 7
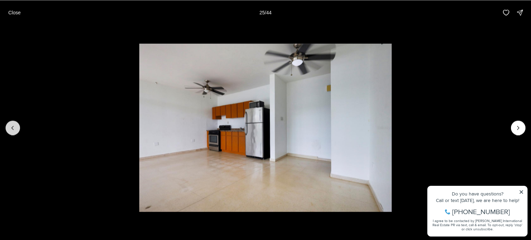
click at [16, 128] on icon "Previous slide" at bounding box center [12, 127] width 7 height 7
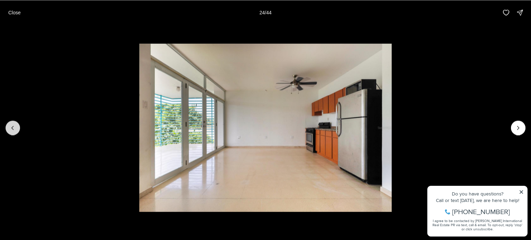
click at [16, 128] on icon "Previous slide" at bounding box center [12, 127] width 7 height 7
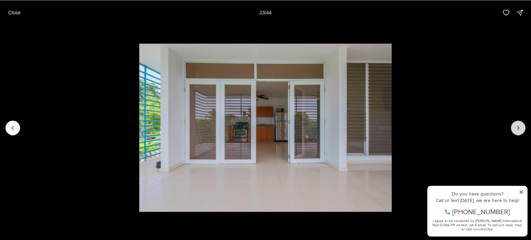
click at [514, 129] on button "Next slide" at bounding box center [518, 128] width 15 height 15
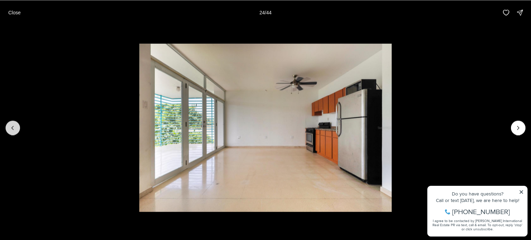
click at [16, 127] on button "Previous slide" at bounding box center [13, 128] width 15 height 15
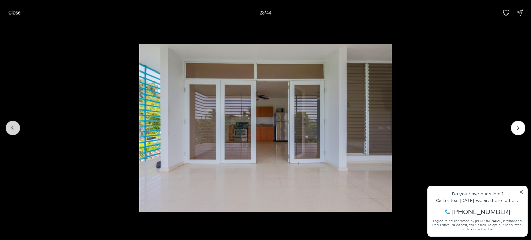
click at [16, 127] on button "Previous slide" at bounding box center [13, 128] width 15 height 15
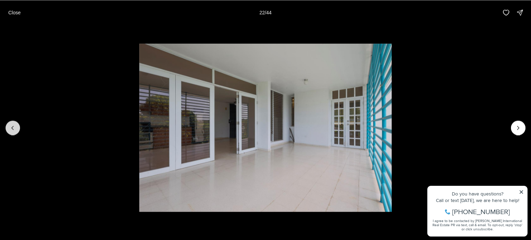
click at [16, 127] on button "Previous slide" at bounding box center [13, 128] width 15 height 15
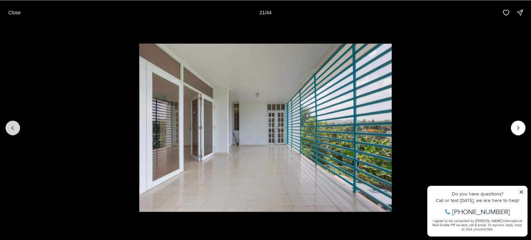
click at [16, 127] on button "Previous slide" at bounding box center [13, 128] width 15 height 15
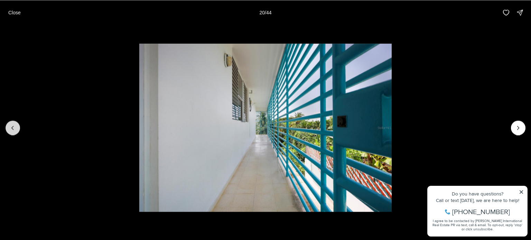
click at [17, 125] on button "Previous slide" at bounding box center [13, 128] width 15 height 15
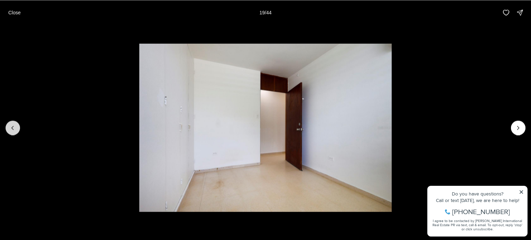
click at [17, 125] on button "Previous slide" at bounding box center [13, 128] width 15 height 15
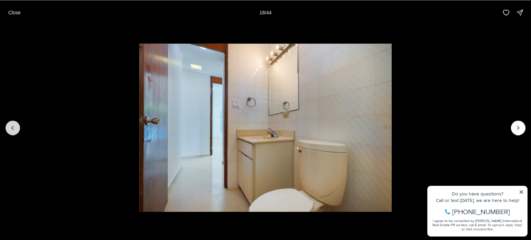
click at [18, 124] on button "Previous slide" at bounding box center [13, 128] width 15 height 15
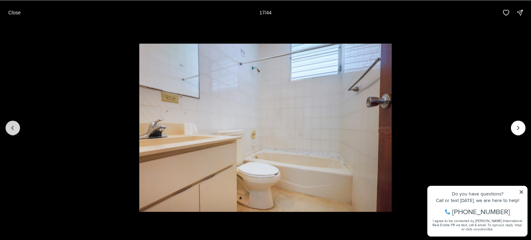
click at [18, 124] on button "Previous slide" at bounding box center [13, 128] width 15 height 15
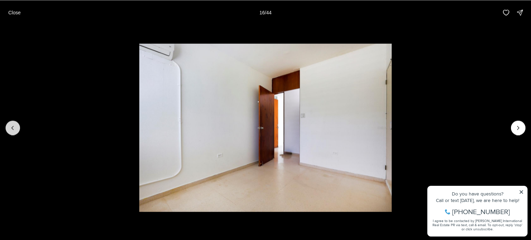
click at [18, 124] on button "Previous slide" at bounding box center [13, 128] width 15 height 15
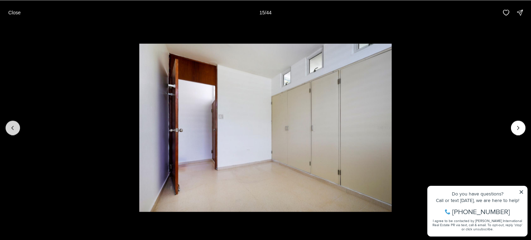
click at [18, 124] on button "Previous slide" at bounding box center [13, 128] width 15 height 15
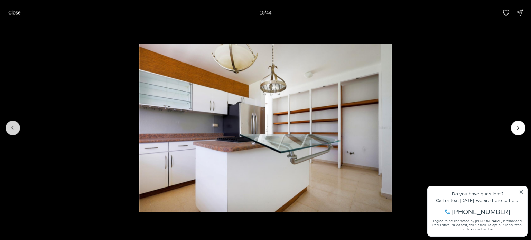
click at [18, 124] on button "Previous slide" at bounding box center [13, 128] width 15 height 15
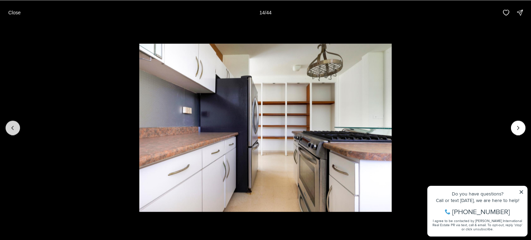
click at [18, 124] on button "Previous slide" at bounding box center [13, 128] width 15 height 15
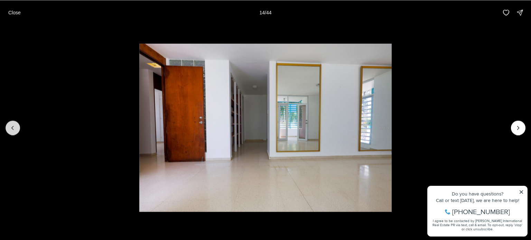
click at [18, 124] on button "Previous slide" at bounding box center [13, 128] width 15 height 15
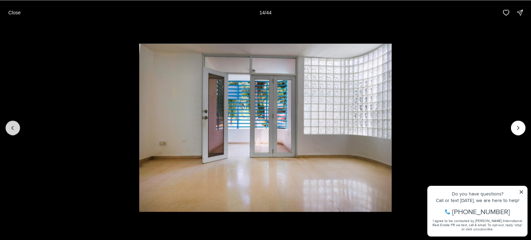
click at [18, 124] on button "Previous slide" at bounding box center [13, 128] width 15 height 15
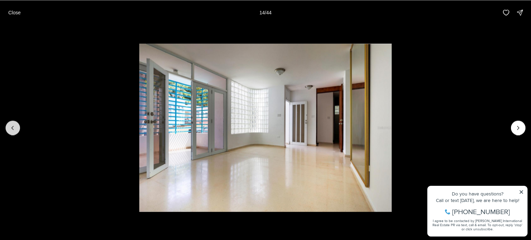
click at [18, 124] on button "Previous slide" at bounding box center [13, 128] width 15 height 15
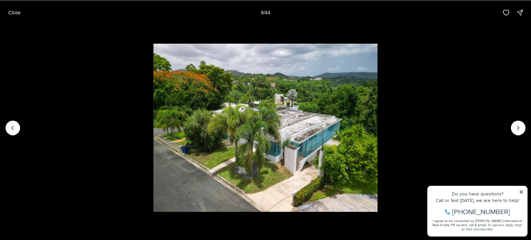
click at [305, 156] on img "9 of 44" at bounding box center [265, 128] width 224 height 168
click at [520, 129] on icon "Next slide" at bounding box center [518, 127] width 7 height 7
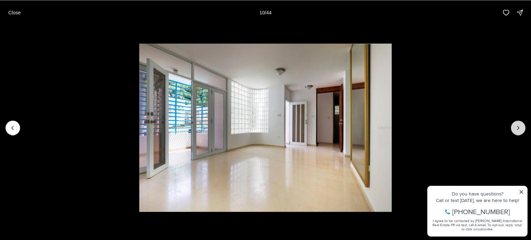
click at [513, 125] on button "Next slide" at bounding box center [518, 128] width 15 height 15
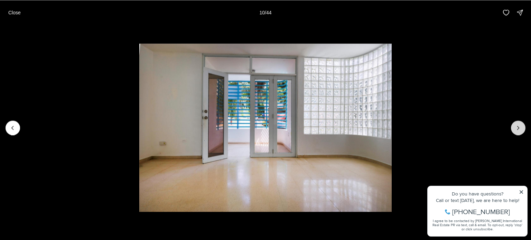
click at [513, 125] on button "Next slide" at bounding box center [518, 128] width 15 height 15
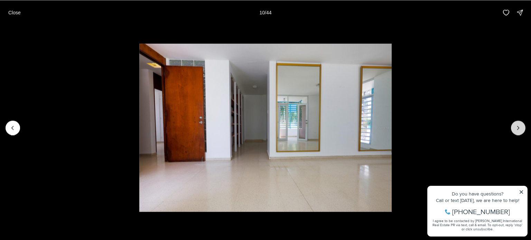
click at [513, 125] on button "Next slide" at bounding box center [518, 128] width 15 height 15
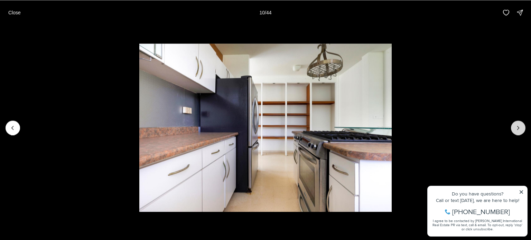
click at [513, 124] on button "Next slide" at bounding box center [518, 128] width 15 height 15
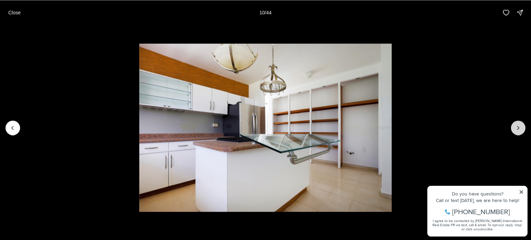
click at [513, 125] on button "Next slide" at bounding box center [518, 128] width 15 height 15
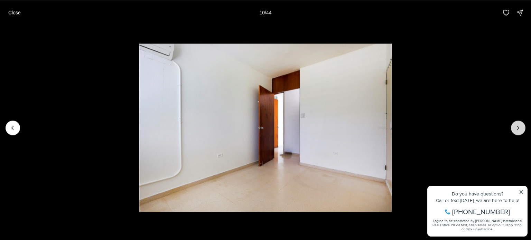
click at [513, 125] on button "Next slide" at bounding box center [518, 128] width 15 height 15
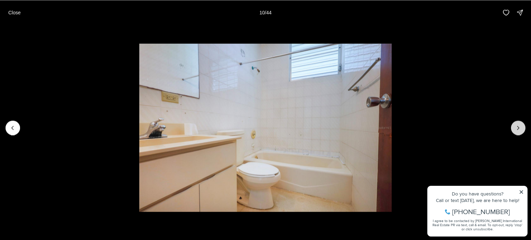
click at [513, 125] on button "Next slide" at bounding box center [518, 128] width 15 height 15
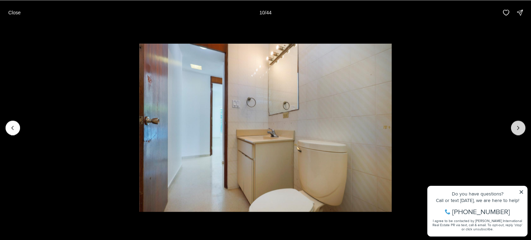
click at [513, 125] on button "Next slide" at bounding box center [518, 128] width 15 height 15
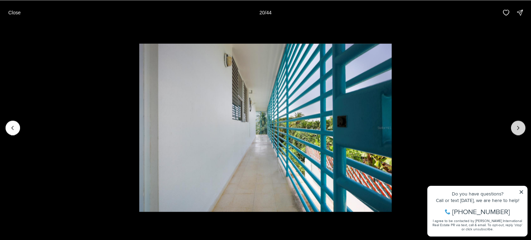
click at [513, 125] on button "Next slide" at bounding box center [518, 128] width 15 height 15
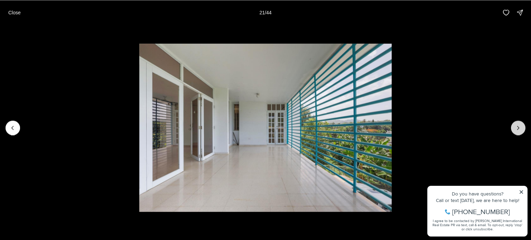
click at [513, 125] on button "Next slide" at bounding box center [518, 128] width 15 height 15
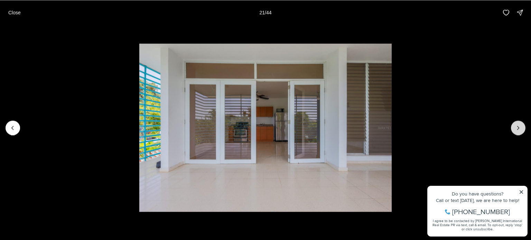
click at [513, 125] on button "Next slide" at bounding box center [518, 128] width 15 height 15
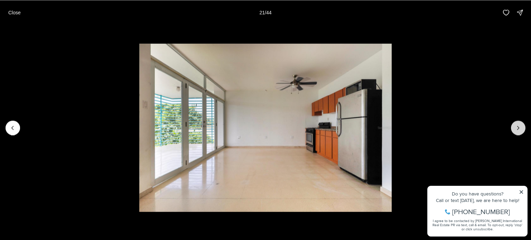
click at [513, 125] on button "Next slide" at bounding box center [518, 128] width 15 height 15
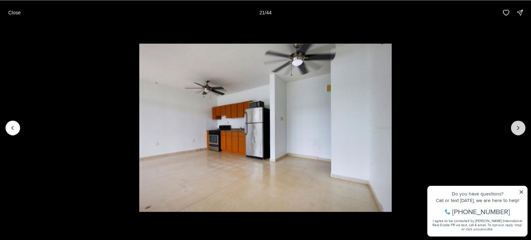
click at [513, 125] on button "Next slide" at bounding box center [518, 128] width 15 height 15
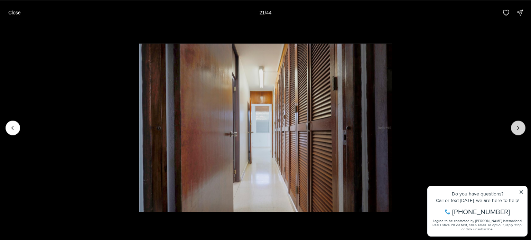
click at [513, 125] on button "Next slide" at bounding box center [518, 128] width 15 height 15
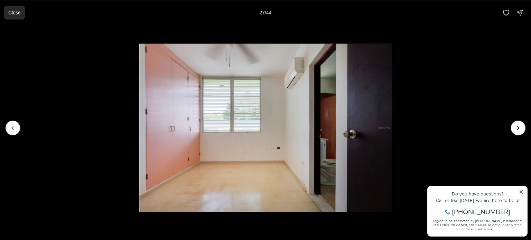
click at [16, 10] on p "Close" at bounding box center [14, 13] width 12 height 6
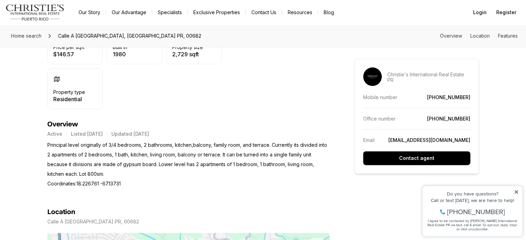
scroll to position [173, 0]
